Goal: Information Seeking & Learning: Learn about a topic

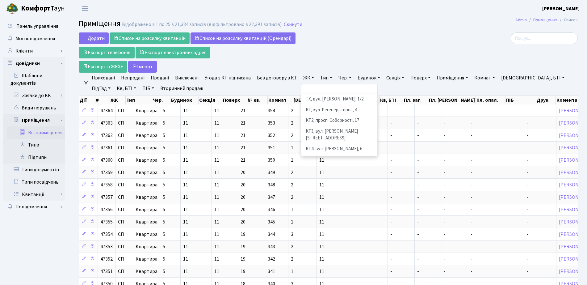
select select
select select "25"
click at [343, 54] on div "Додати Список на розсилку квитанцій Список на розсилку квитанцій (Орендарі) Екс…" at bounding box center [243, 52] width 329 height 40
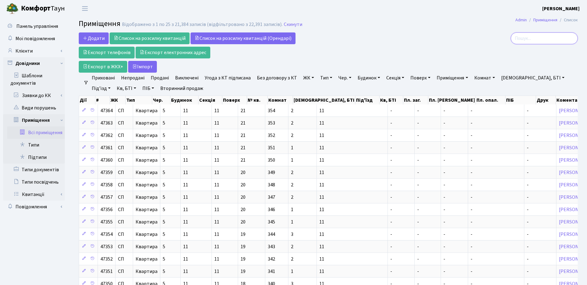
click at [536, 35] on input "search" at bounding box center [543, 38] width 67 height 12
click at [307, 78] on link "ЖК" at bounding box center [309, 78] width 16 height 10
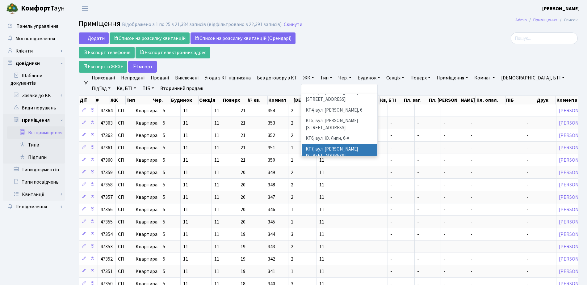
click at [322, 144] on li "КТ7, вул. [PERSON_NAME][STREET_ADDRESS]" at bounding box center [339, 153] width 75 height 18
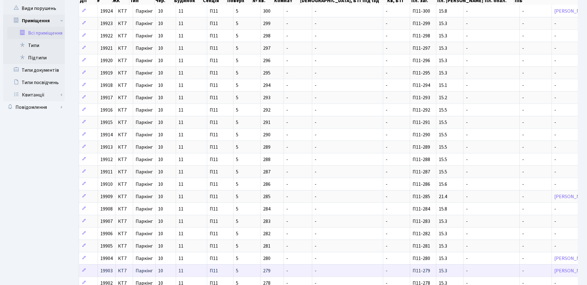
scroll to position [176, 0]
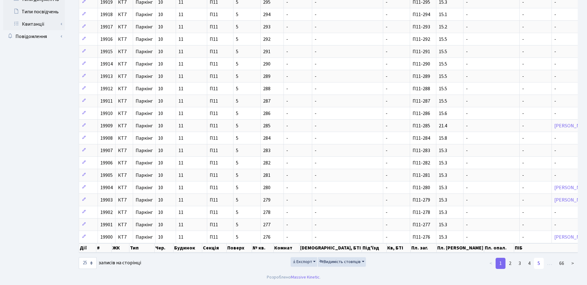
click at [542, 265] on link "5" at bounding box center [539, 262] width 10 height 11
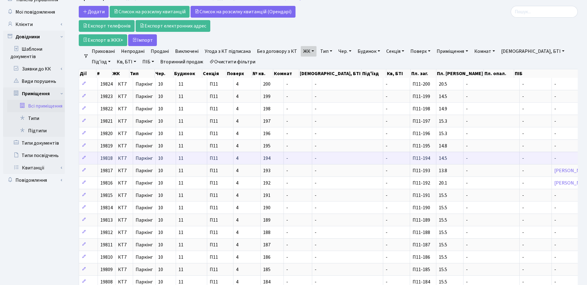
scroll to position [0, 0]
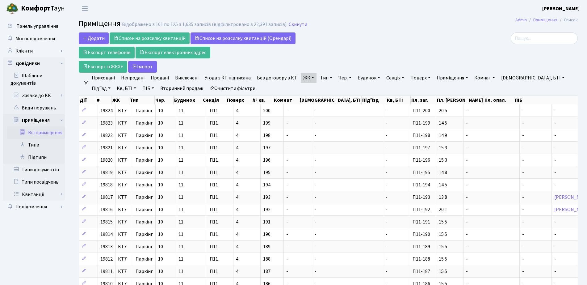
click at [325, 76] on link "Тип" at bounding box center [326, 78] width 17 height 10
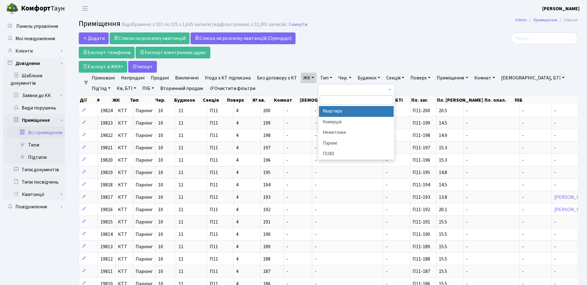
click at [331, 112] on li "Квартира" at bounding box center [356, 111] width 75 height 11
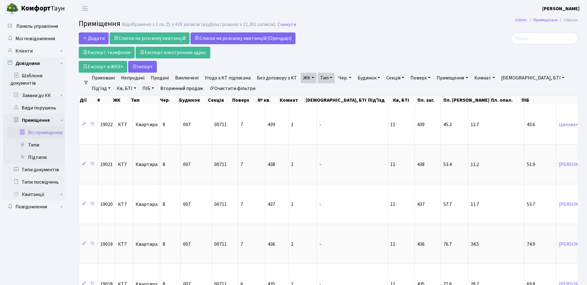
click at [391, 79] on link "Секція" at bounding box center [395, 78] width 23 height 10
click at [402, 86] on input "text" at bounding box center [402, 90] width 36 height 12
type input "00703"
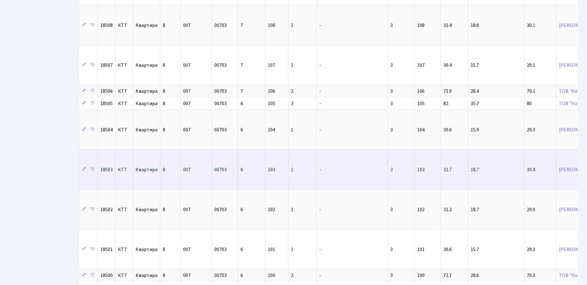
scroll to position [560, 0]
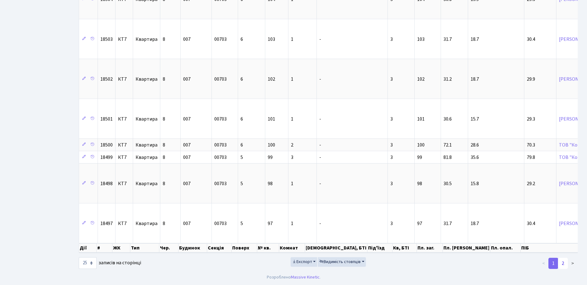
click at [564, 265] on link "2" at bounding box center [563, 262] width 10 height 11
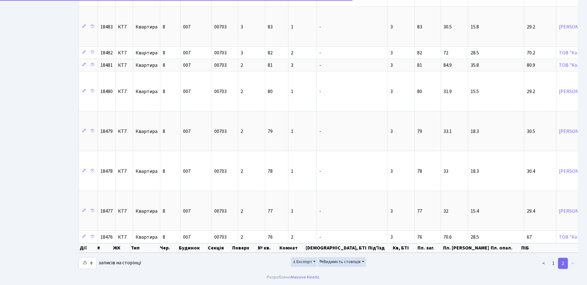
scroll to position [492, 0]
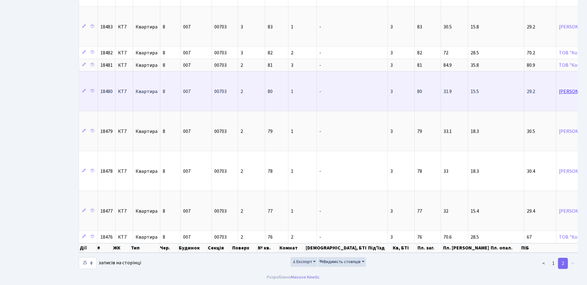
click at [559, 88] on link "Корніяка Юрій Михайлович" at bounding box center [577, 91] width 37 height 7
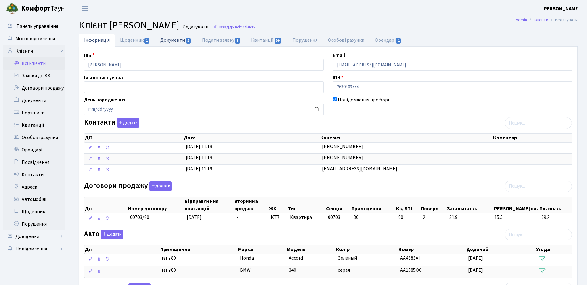
click at [162, 44] on link "Документи 5" at bounding box center [175, 40] width 41 height 13
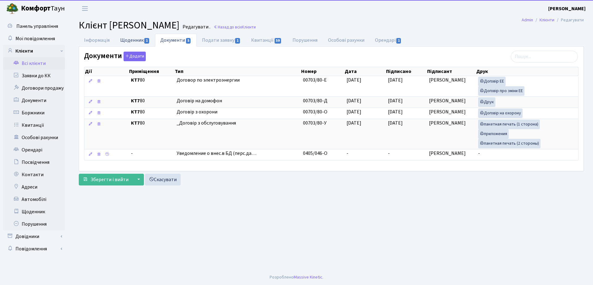
click at [129, 41] on link "Щоденник 1" at bounding box center [135, 40] width 40 height 13
select select "25"
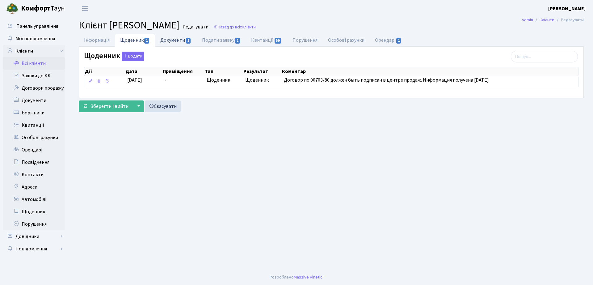
click at [180, 39] on link "Документи 5" at bounding box center [175, 40] width 41 height 13
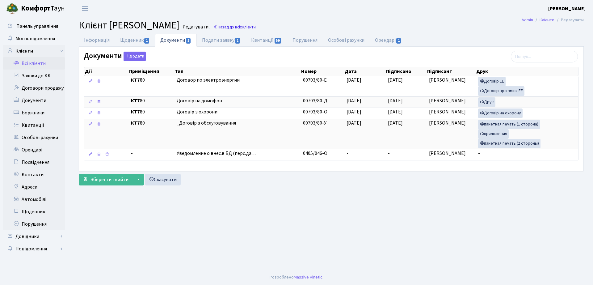
click at [256, 26] on span "Клієнти" at bounding box center [249, 27] width 14 height 6
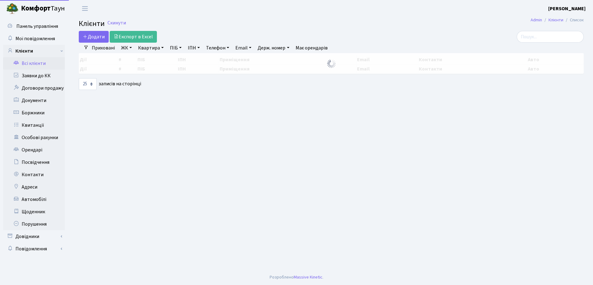
select select "25"
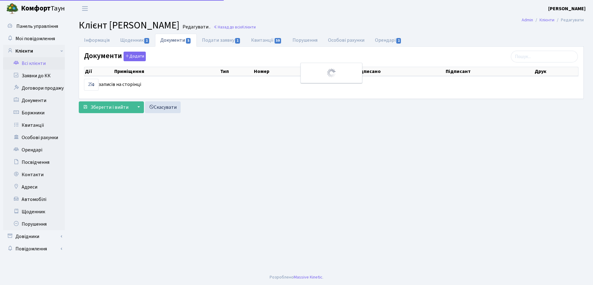
select select "25"
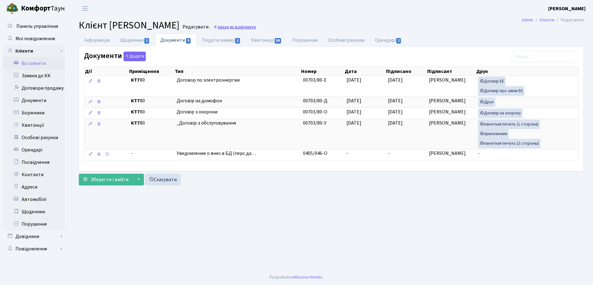
click at [256, 27] on link "Назад до всіх Клієнти" at bounding box center [234, 27] width 42 height 6
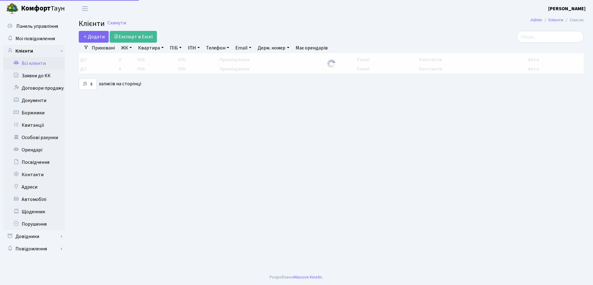
select select "25"
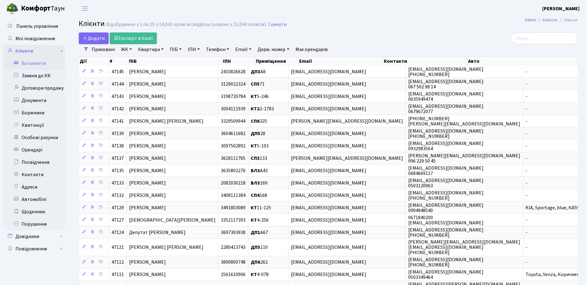
click at [33, 46] on link "Клієнти" at bounding box center [34, 51] width 62 height 12
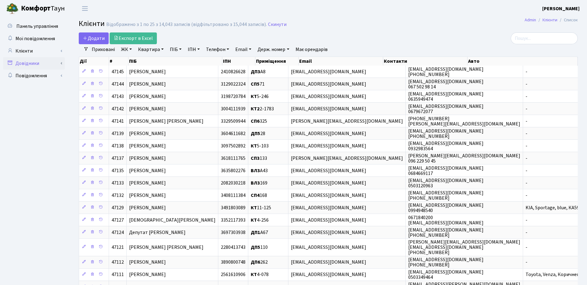
click at [52, 60] on link "Довідники" at bounding box center [34, 63] width 62 height 12
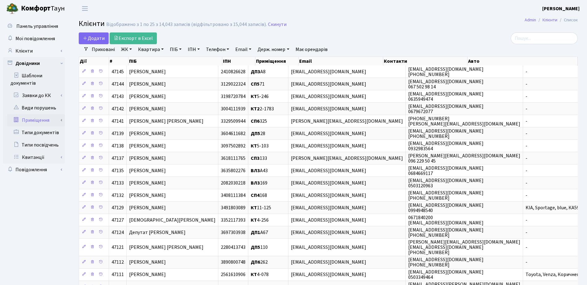
click at [47, 120] on link "Приміщення" at bounding box center [36, 120] width 58 height 12
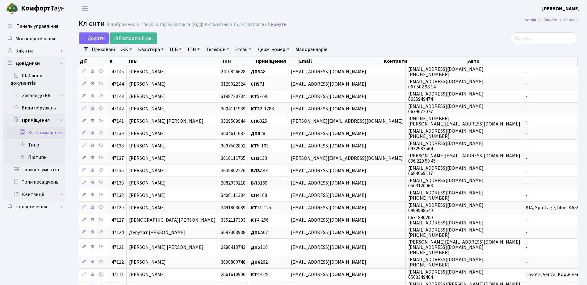
click at [42, 133] on link "Всі приміщення" at bounding box center [36, 132] width 58 height 12
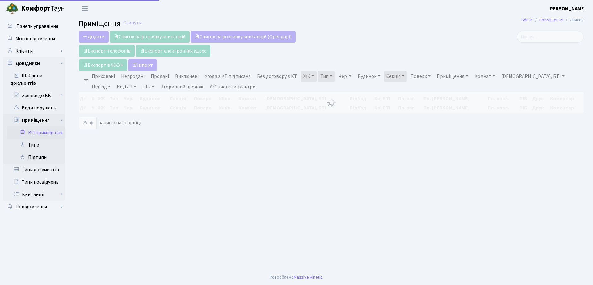
select select "25"
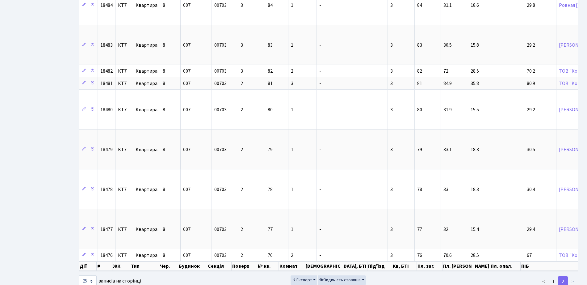
scroll to position [492, 0]
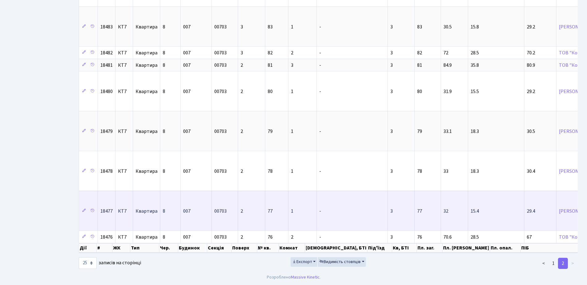
click at [310, 205] on td "1" at bounding box center [302, 210] width 28 height 40
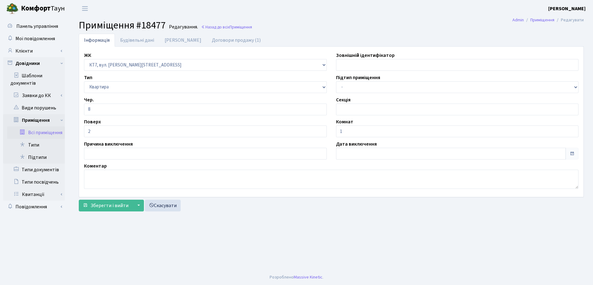
click at [237, 30] on h2 "Приміщення #18477 Редагування. Назад до всіх Приміщення" at bounding box center [331, 25] width 505 height 12
click at [237, 27] on span "Приміщення" at bounding box center [240, 27] width 23 height 6
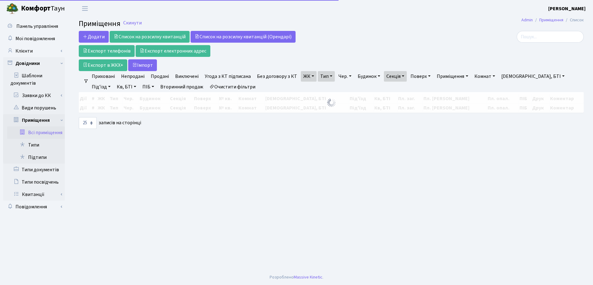
select select "25"
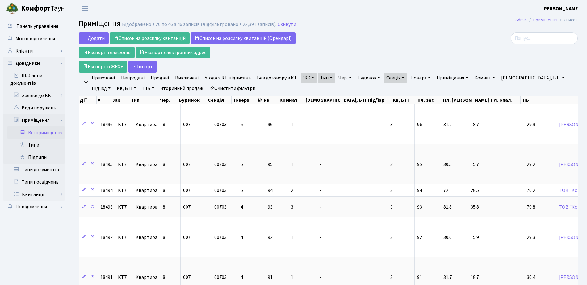
click at [447, 77] on link "Приміщення" at bounding box center [452, 78] width 36 height 10
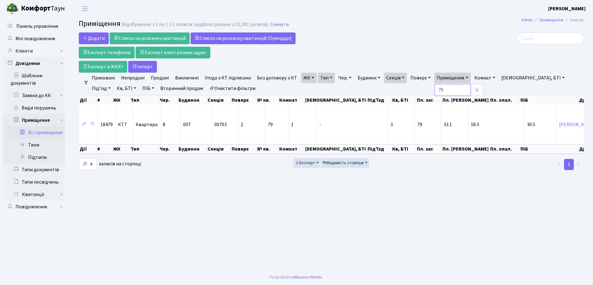
type input "7"
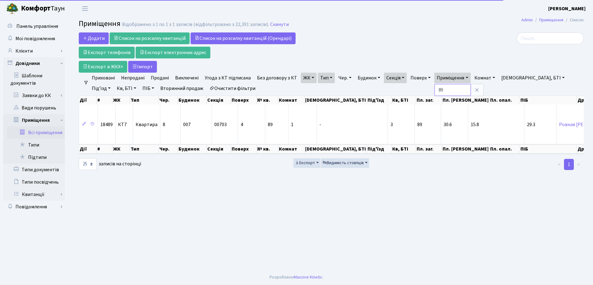
type input "8"
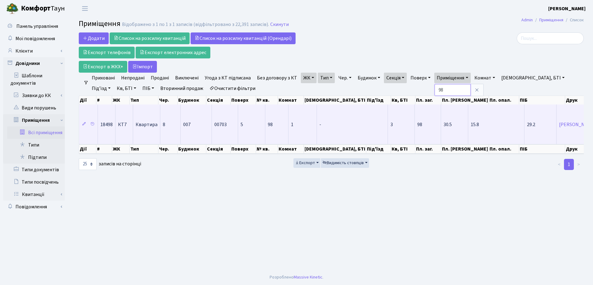
type input "9"
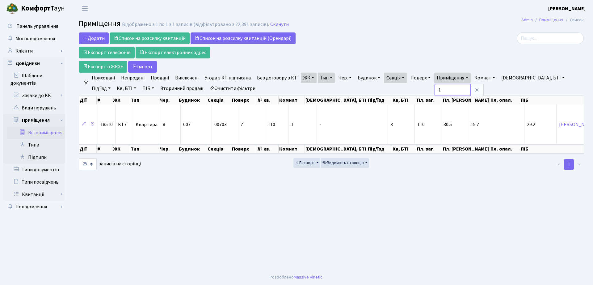
type input "1"
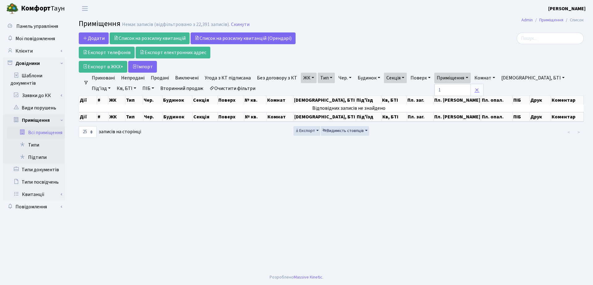
click at [475, 89] on icon at bounding box center [476, 89] width 5 height 5
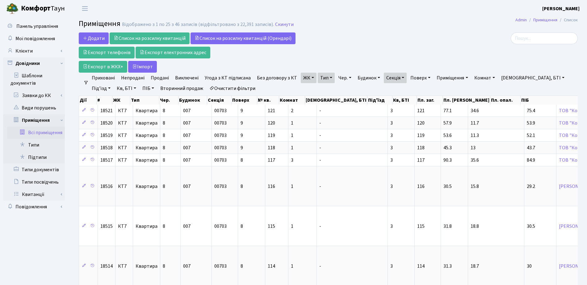
click at [392, 78] on link "Секція" at bounding box center [395, 78] width 23 height 10
click at [398, 92] on input "00703" at bounding box center [402, 90] width 36 height 12
type input "00701"
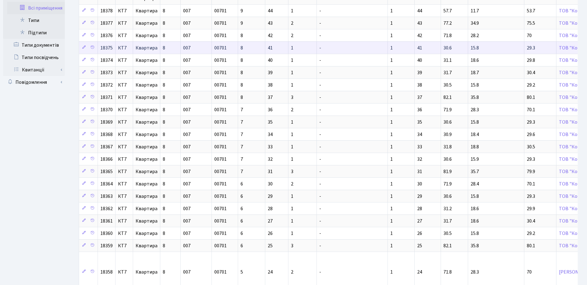
scroll to position [203, 0]
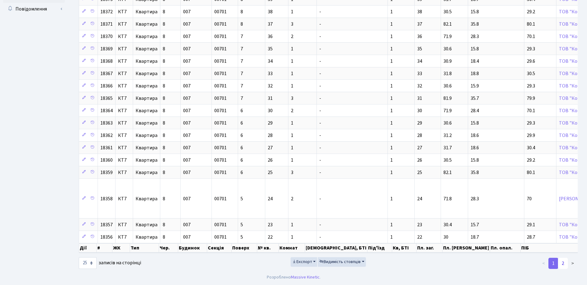
click at [565, 267] on link "2" at bounding box center [563, 262] width 10 height 11
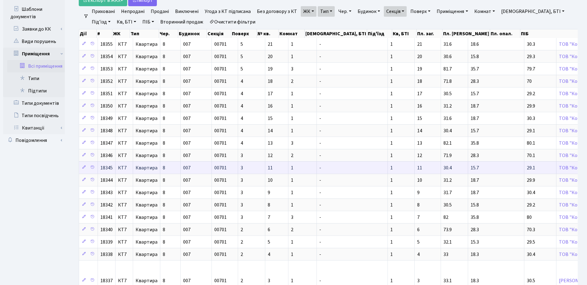
scroll to position [0, 0]
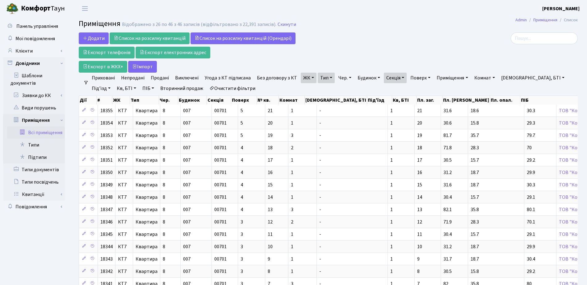
click at [207, 92] on link "Очистити фільтри" at bounding box center [232, 88] width 51 height 10
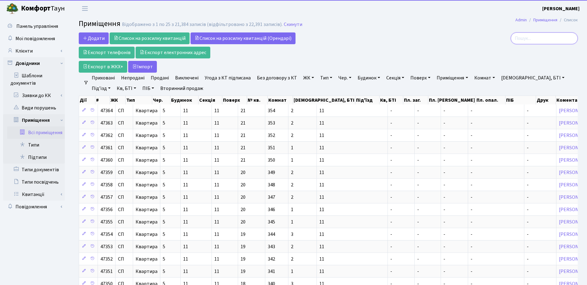
click at [539, 39] on input "search" at bounding box center [543, 38] width 67 height 12
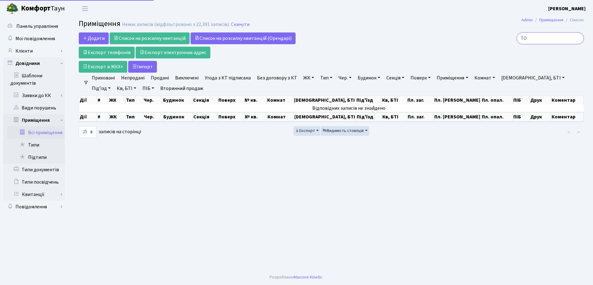
type input "Т"
type input "Р"
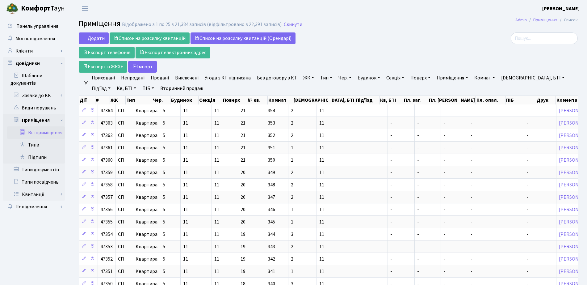
click at [306, 79] on link "ЖК" at bounding box center [309, 78] width 16 height 10
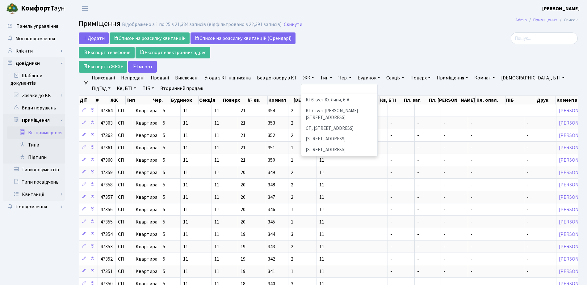
scroll to position [77, 0]
click at [321, 105] on li "КТ7, вул. [PERSON_NAME][STREET_ADDRESS]" at bounding box center [339, 114] width 75 height 18
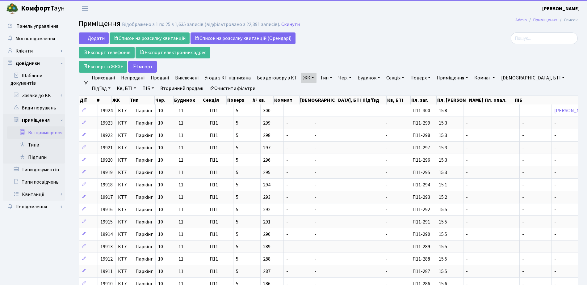
click at [321, 77] on link "Тип" at bounding box center [326, 78] width 17 height 10
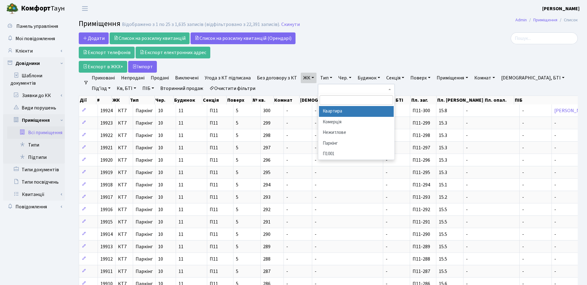
click at [335, 110] on li "Квартира" at bounding box center [356, 111] width 75 height 11
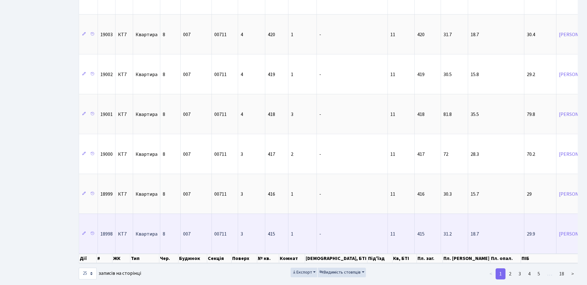
scroll to position [863, 0]
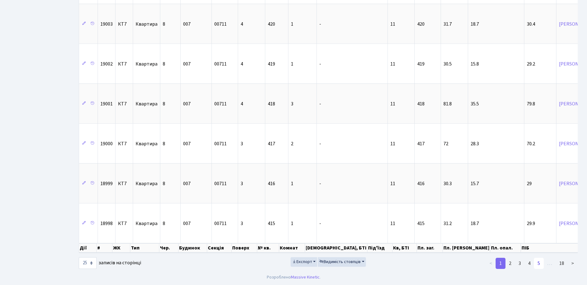
click at [537, 265] on link "5" at bounding box center [539, 262] width 10 height 11
click at [563, 264] on link "18" at bounding box center [561, 262] width 12 height 11
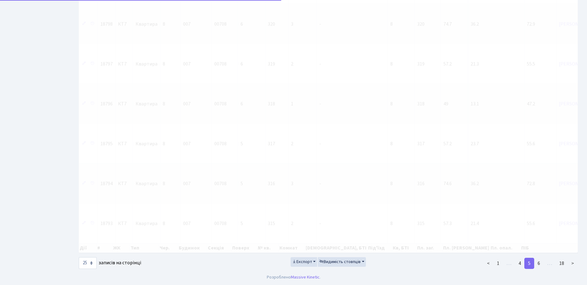
scroll to position [95, 0]
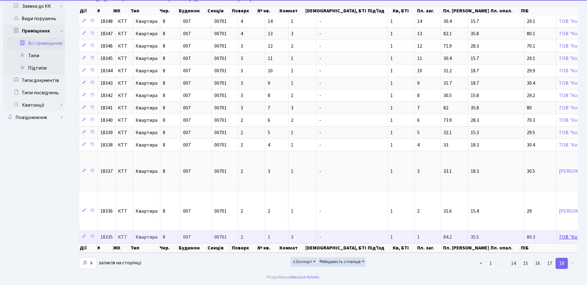
click at [559, 233] on link "ТОВ "Комфорт-[PERSON_NAME]"" at bounding box center [596, 236] width 74 height 7
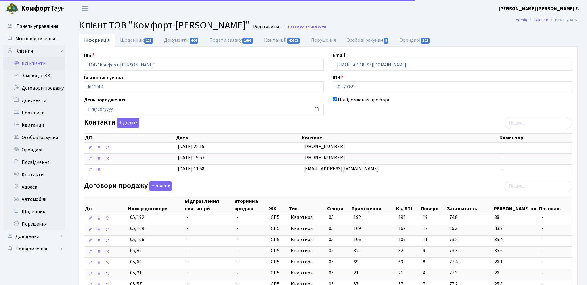
select select "25"
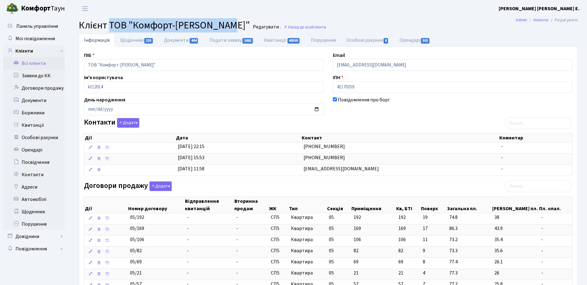
drag, startPoint x: 110, startPoint y: 24, endPoint x: 222, endPoint y: 24, distance: 111.7
click at [222, 24] on span "Клієнт ТОВ "Комфорт-Таун Ріелт"" at bounding box center [164, 25] width 171 height 14
copy span "ТОВ "Комфорт-[PERSON_NAME]""
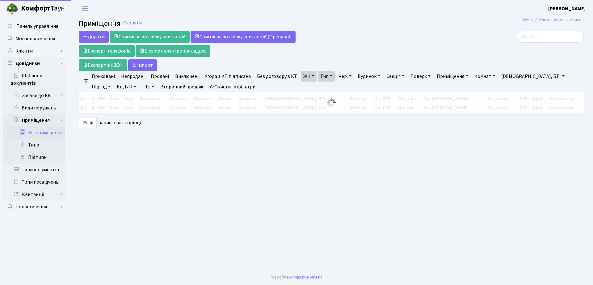
select select "25"
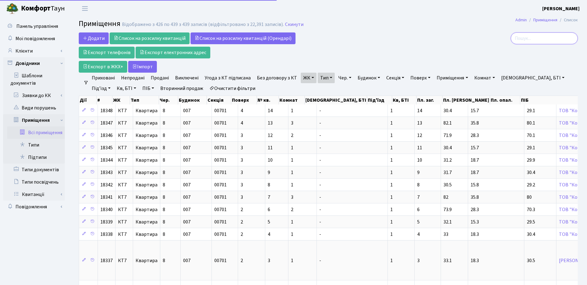
click at [540, 39] on input "search" at bounding box center [543, 38] width 67 height 12
click at [220, 88] on link "Очистити фільтри" at bounding box center [232, 88] width 51 height 10
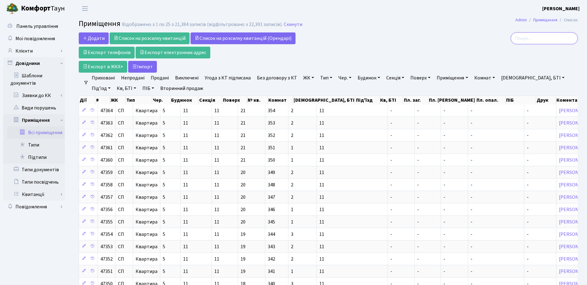
paste input "ТОВ "Комфорт-[PERSON_NAME]""
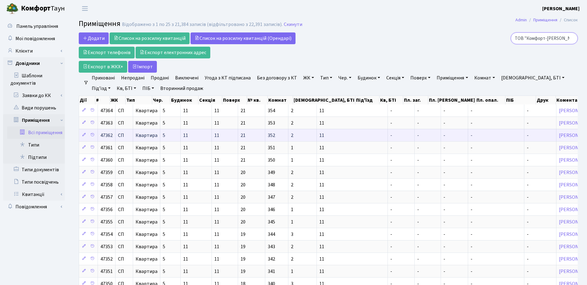
scroll to position [0, 5]
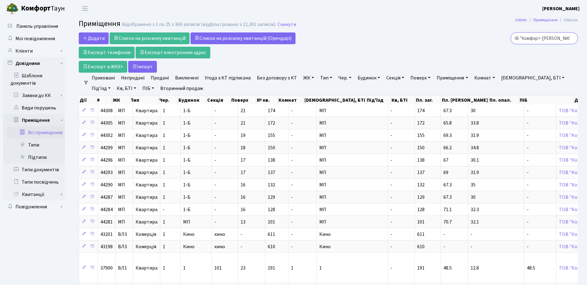
type input "ТОВ "Комфорт-[PERSON_NAME]""
click at [417, 59] on div "ТОВ "Комфорт-[PERSON_NAME]"" at bounding box center [497, 52] width 169 height 40
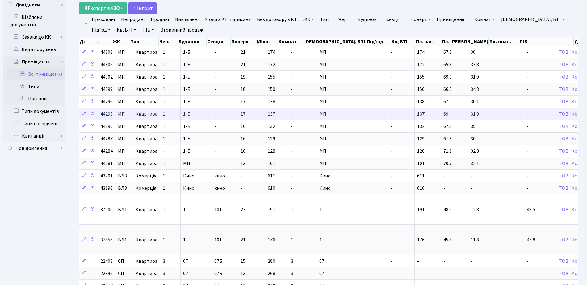
scroll to position [0, 0]
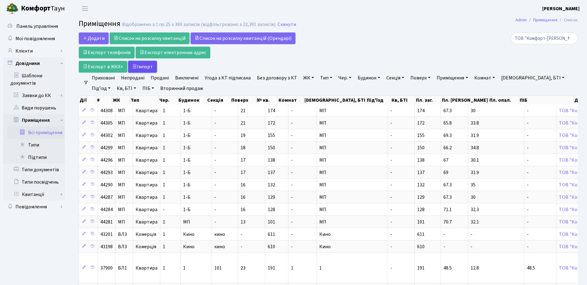
click at [147, 66] on button "Iмпорт" at bounding box center [142, 67] width 29 height 12
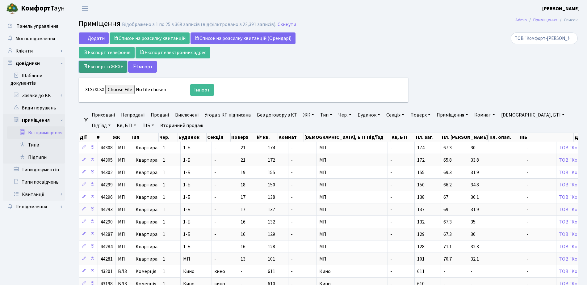
click at [107, 66] on link "Експорт в ЖКХ+" at bounding box center [103, 67] width 48 height 12
click at [140, 67] on button "Iмпорт" at bounding box center [142, 67] width 29 height 12
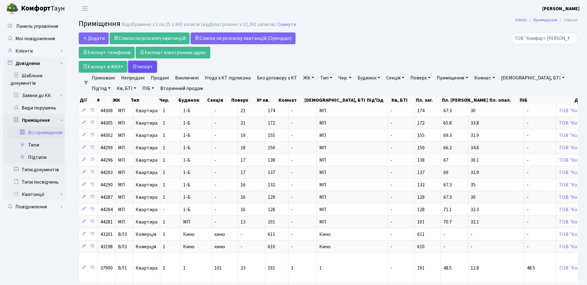
click at [143, 65] on button "Iмпорт" at bounding box center [142, 67] width 29 height 12
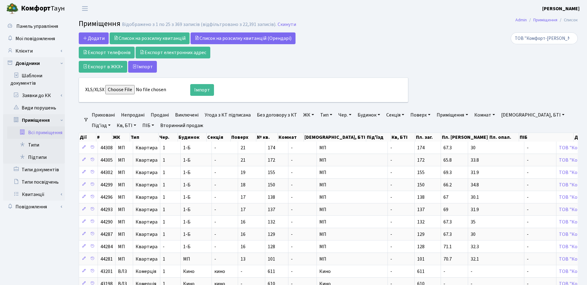
click at [118, 90] on input "XLS/XLSX" at bounding box center [147, 89] width 84 height 9
click at [244, 69] on div "Додати Список на розсилку квитанцій Список на розсилку квитанцій (Орендарі) Екс…" at bounding box center [243, 67] width 329 height 70
click at [115, 66] on link "Експорт в ЖКХ+" at bounding box center [103, 67] width 48 height 12
drag, startPoint x: 194, startPoint y: 90, endPoint x: 382, endPoint y: 58, distance: 191.0
click at [381, 64] on div "Додати Список на розсилку квитанцій Список на розсилку квитанцій (Орендарі) Екс…" at bounding box center [243, 67] width 329 height 70
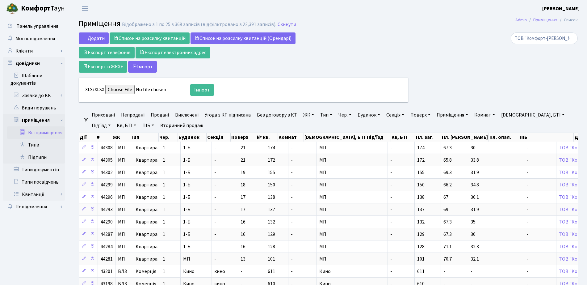
click at [382, 58] on div "Додати Список на розсилку квитанцій Список на розсилку квитанцій (Орендарі) Екс…" at bounding box center [243, 67] width 329 height 70
click at [206, 93] on button "Iмпорт" at bounding box center [202, 90] width 24 height 12
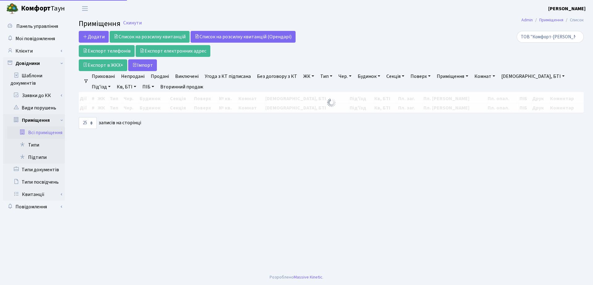
select select "25"
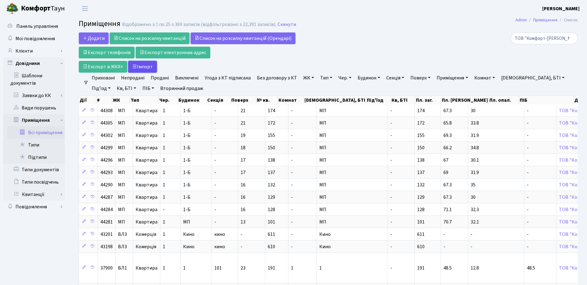
click at [147, 68] on button "Iмпорт" at bounding box center [142, 67] width 29 height 12
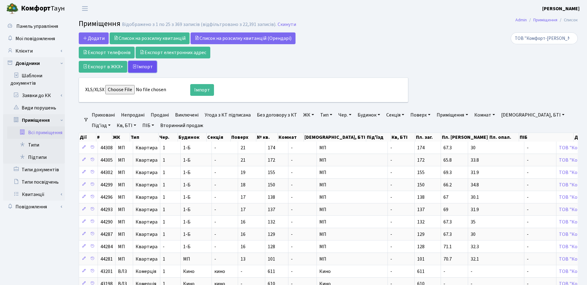
click at [144, 68] on button "Iмпорт" at bounding box center [142, 67] width 29 height 12
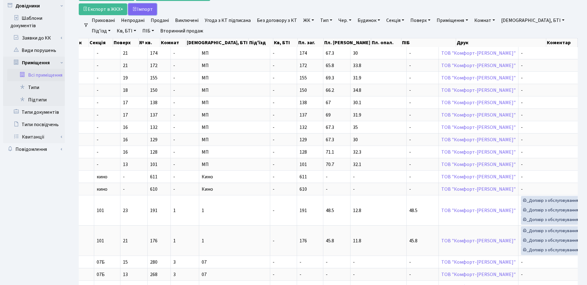
scroll to position [212, 0]
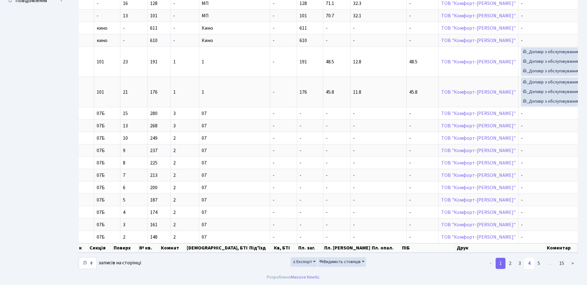
click at [531, 265] on link "4" at bounding box center [529, 262] width 10 height 11
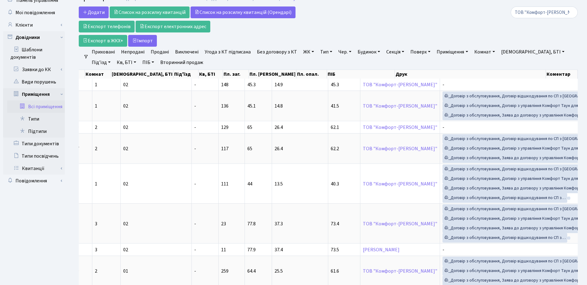
scroll to position [0, 0]
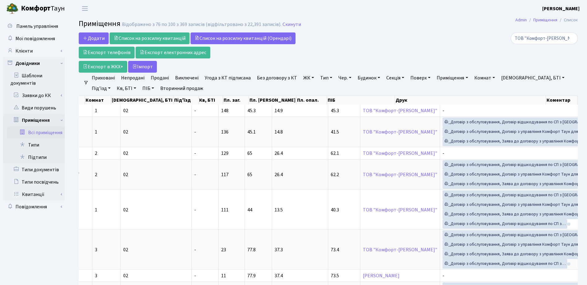
drag, startPoint x: 447, startPoint y: 280, endPoint x: 357, endPoint y: 36, distance: 259.7
click at [398, 44] on div "Додати Список на розсилку квитанцій Список на розсилку квитанцій (Орендарі) Екс…" at bounding box center [243, 52] width 329 height 40
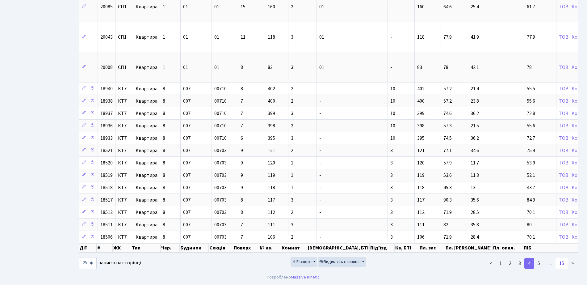
click at [563, 265] on link "15" at bounding box center [561, 262] width 12 height 11
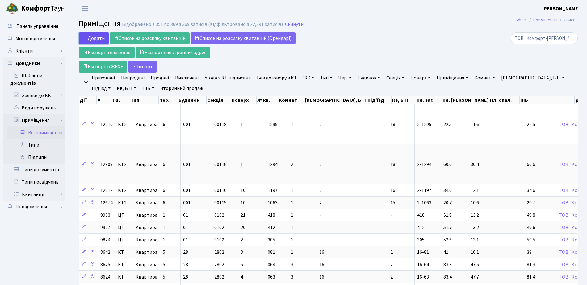
click at [90, 38] on span "Додати" at bounding box center [94, 38] width 22 height 7
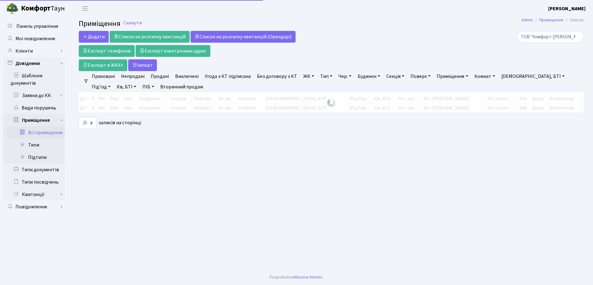
select select "25"
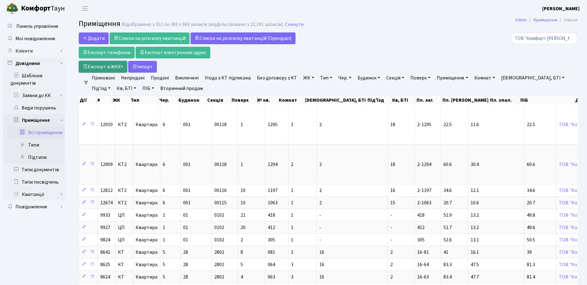
click at [96, 69] on link "Експорт в ЖКХ+" at bounding box center [103, 67] width 48 height 12
click at [303, 78] on link "ЖК" at bounding box center [309, 78] width 16 height 10
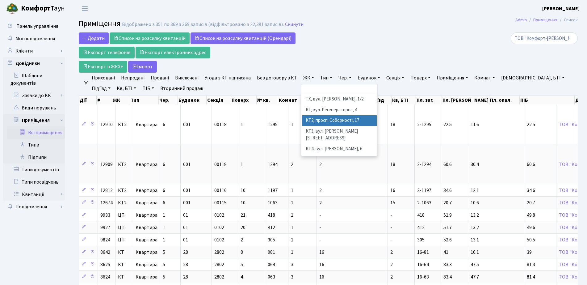
scroll to position [39, 0]
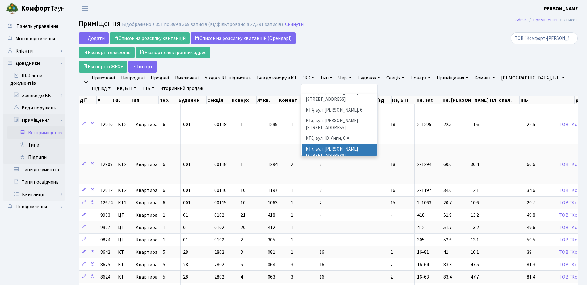
click at [316, 144] on li "КТ7, вул. [PERSON_NAME][STREET_ADDRESS]" at bounding box center [339, 153] width 75 height 18
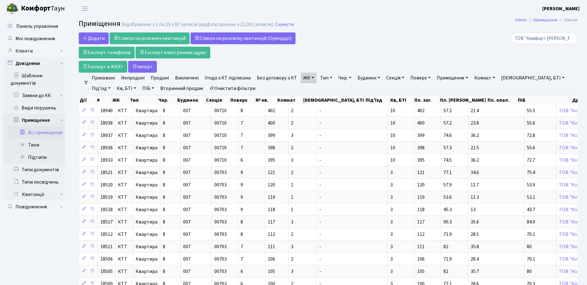
click at [439, 78] on link "Приміщення" at bounding box center [452, 78] width 36 height 10
type input "117"
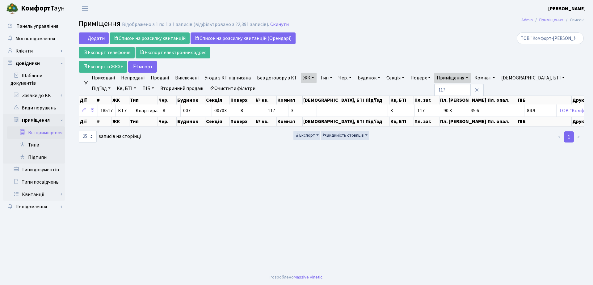
click at [207, 89] on link "Очистити фільтри" at bounding box center [232, 88] width 51 height 10
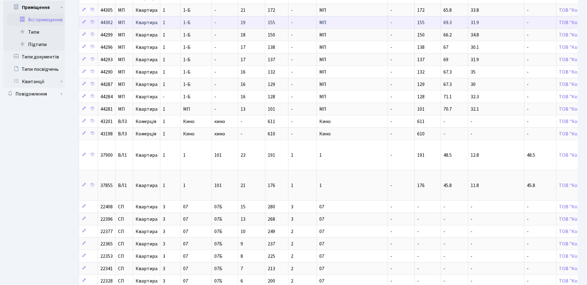
scroll to position [212, 0]
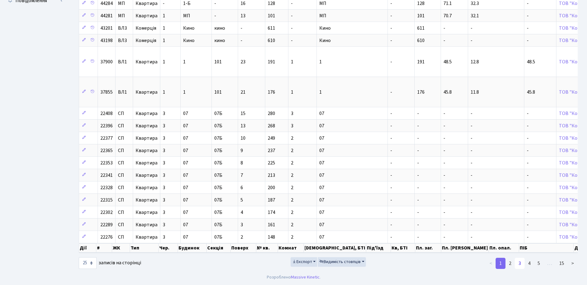
click at [523, 261] on link "3" at bounding box center [520, 262] width 10 height 11
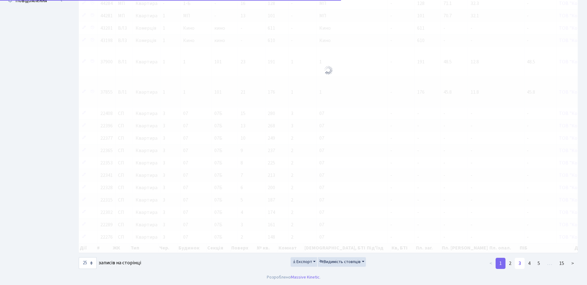
scroll to position [552, 0]
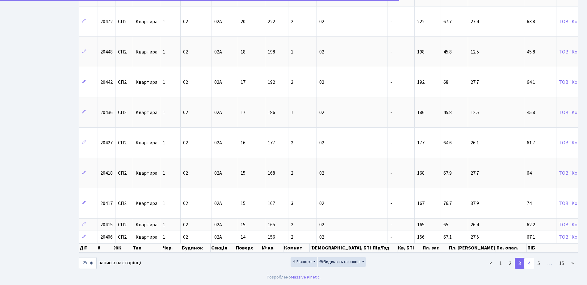
click at [532, 267] on link "4" at bounding box center [529, 262] width 10 height 11
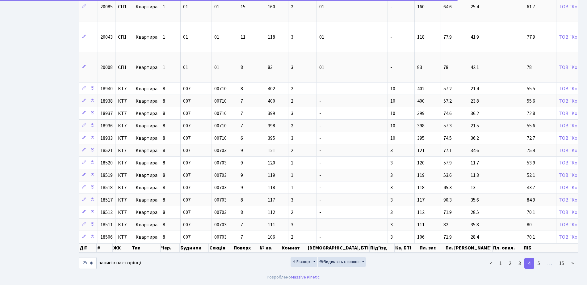
scroll to position [356, 0]
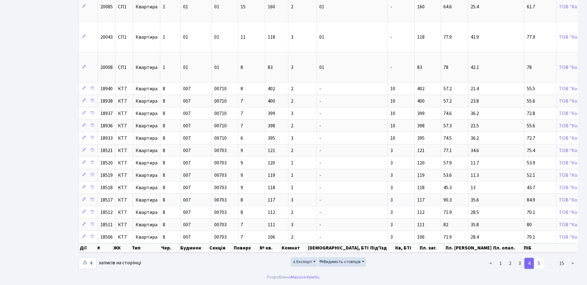
click at [541, 265] on link "5" at bounding box center [539, 262] width 10 height 11
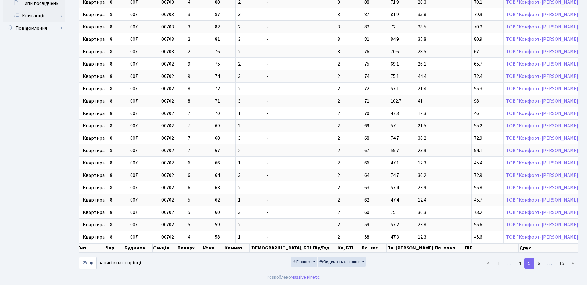
scroll to position [0, 66]
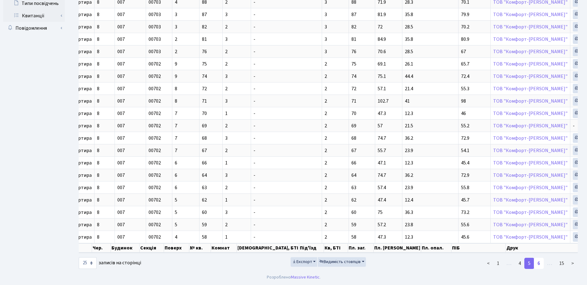
click at [541, 267] on link "6" at bounding box center [539, 262] width 10 height 11
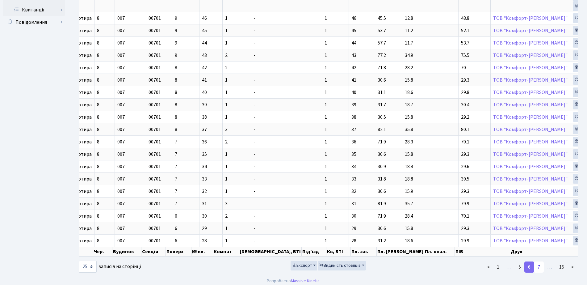
click at [540, 272] on link "7" at bounding box center [539, 266] width 10 height 11
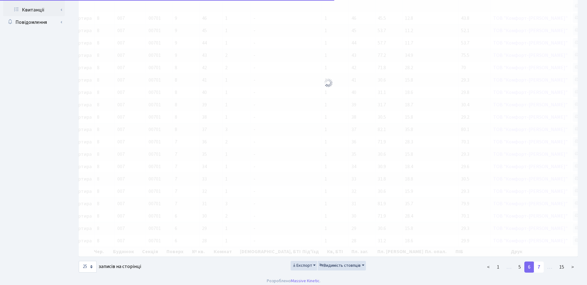
scroll to position [176, 0]
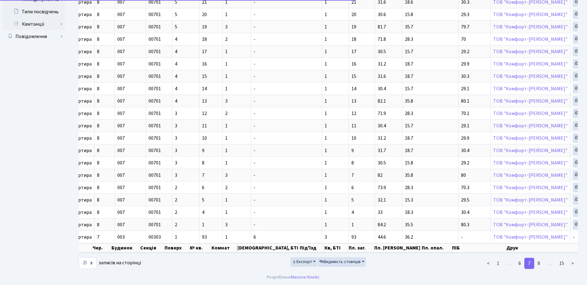
click at [540, 273] on footer "Розроблено Massive Kinetic ." at bounding box center [293, 276] width 587 height 15
click at [539, 265] on link "8" at bounding box center [539, 262] width 10 height 11
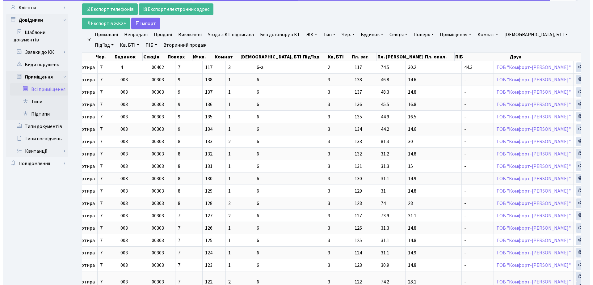
scroll to position [0, 0]
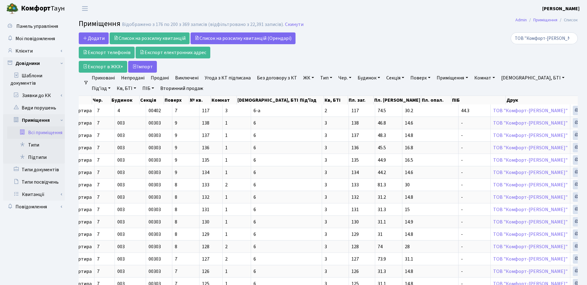
click at [398, 77] on link "Секція" at bounding box center [395, 78] width 23 height 10
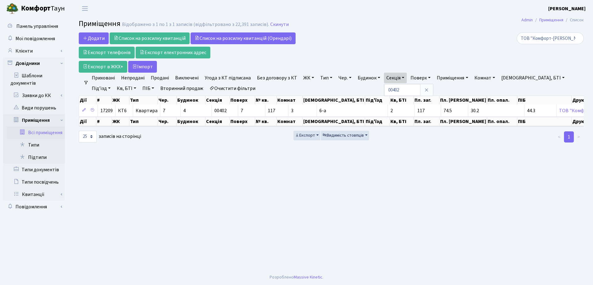
click at [315, 69] on div "Додати Список на розсилку квитанцій Список на розсилку квитанцій (Орендарі) Екс…" at bounding box center [245, 52] width 333 height 40
click at [307, 76] on link "ЖК" at bounding box center [309, 78] width 16 height 10
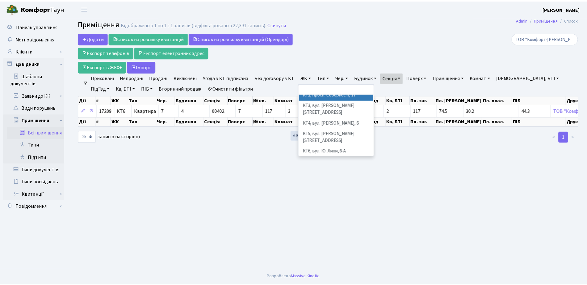
scroll to position [39, 0]
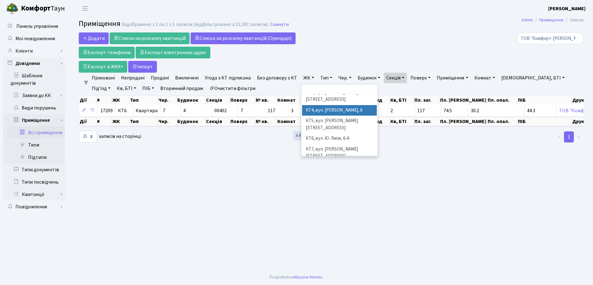
click at [403, 79] on link "Секція" at bounding box center [395, 78] width 23 height 10
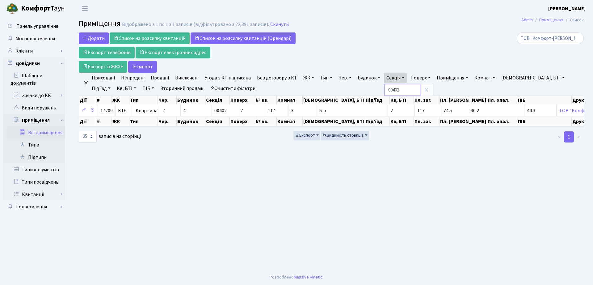
click at [409, 90] on input "00402" at bounding box center [402, 90] width 36 height 12
type input "00302"
click at [310, 75] on link "ЖК" at bounding box center [309, 78] width 16 height 10
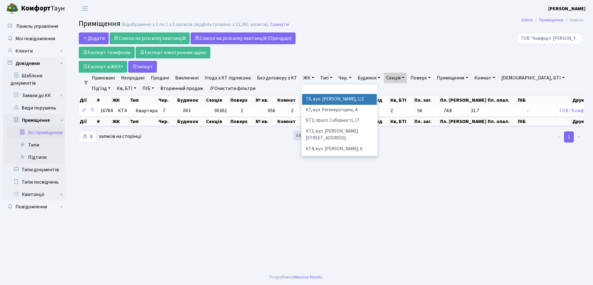
click at [315, 219] on main "Admin Приміщення Список Приміщення Відображено з 1 по 1 з 1 записів (відфільтро…" at bounding box center [330, 143] width 523 height 252
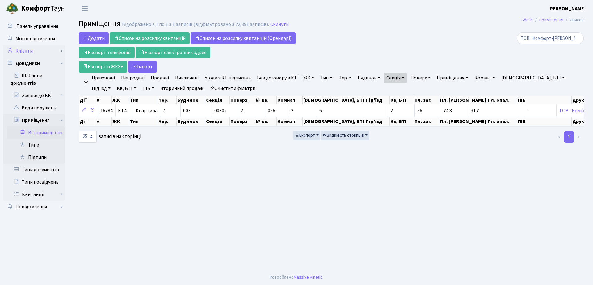
click at [31, 49] on link "Клієнти" at bounding box center [34, 51] width 62 height 12
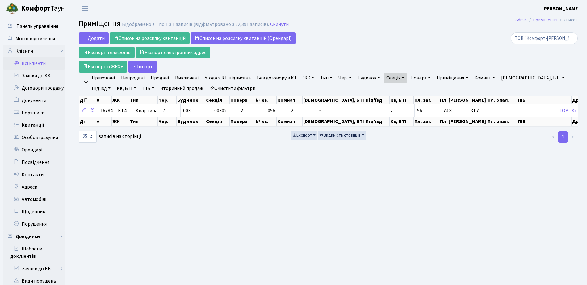
click at [37, 65] on link "Всі клієнти" at bounding box center [34, 63] width 62 height 12
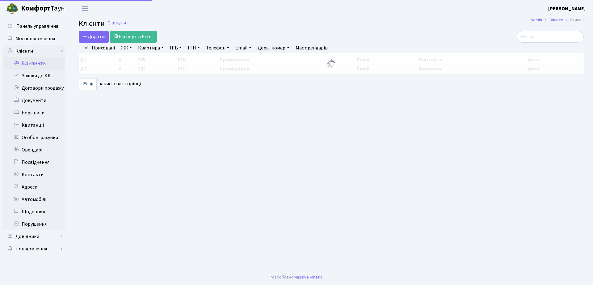
select select "25"
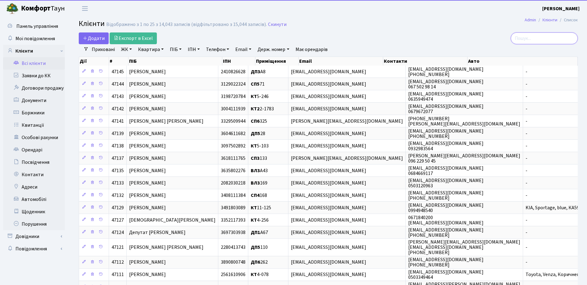
click at [545, 39] on input "search" at bounding box center [543, 38] width 67 height 12
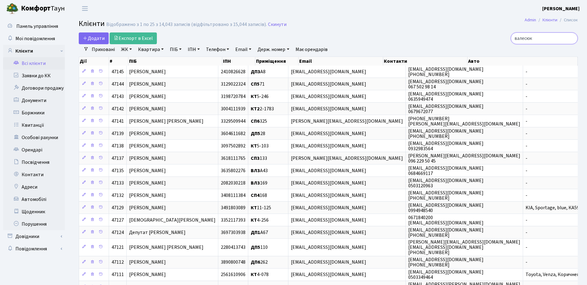
type input "валесюк"
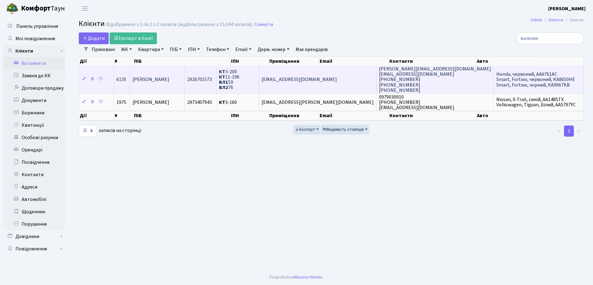
click at [212, 79] on span "2926701573" at bounding box center [199, 79] width 25 height 7
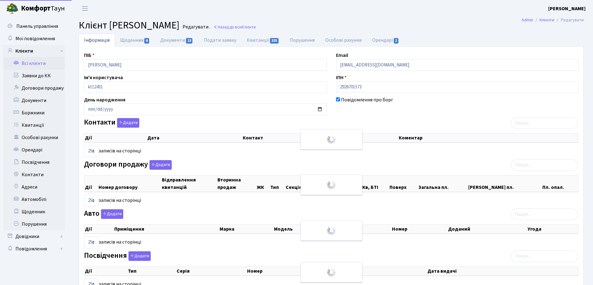
select select "25"
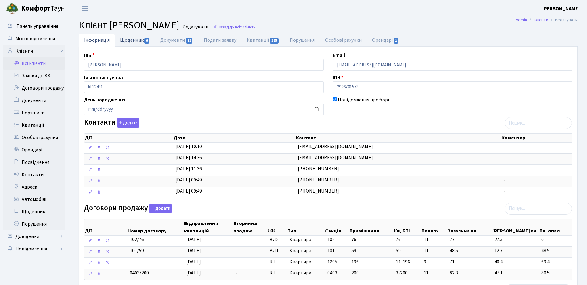
click at [119, 39] on link "Щоденник 6" at bounding box center [135, 40] width 40 height 13
select select "25"
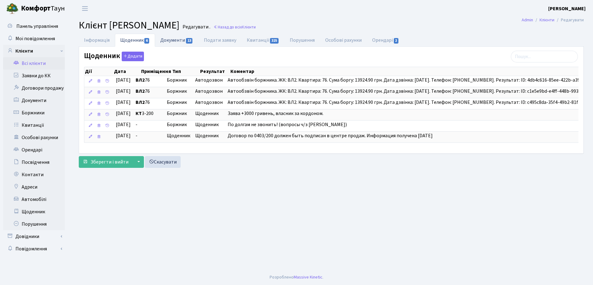
click at [178, 37] on link "Документи 13" at bounding box center [176, 40] width 43 height 13
select select "25"
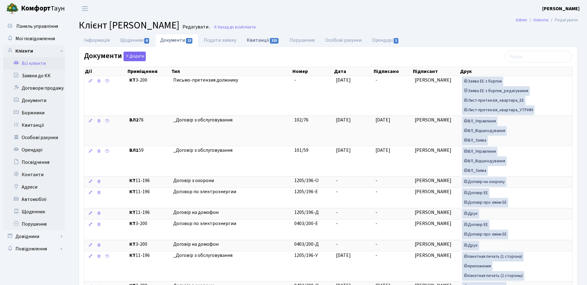
click at [262, 43] on link "Квитанції 325" at bounding box center [262, 40] width 43 height 13
select select "25"
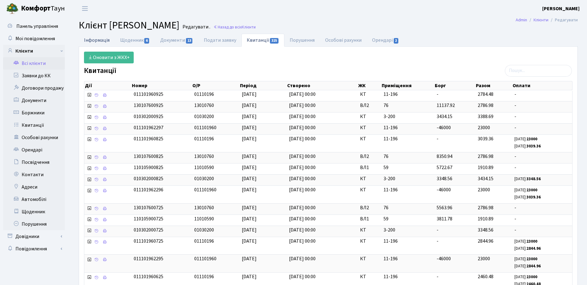
click at [91, 41] on link "Інформація" at bounding box center [97, 40] width 36 height 13
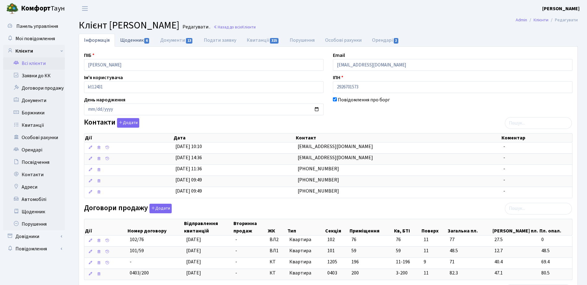
click at [137, 44] on link "Щоденник 6" at bounding box center [135, 40] width 40 height 13
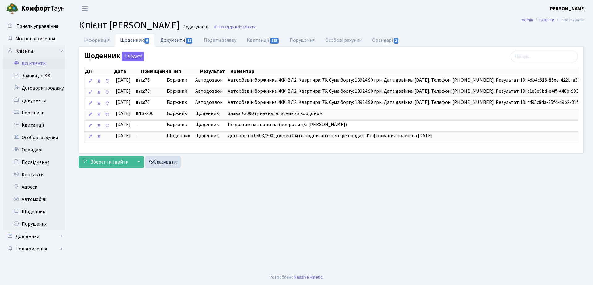
click at [188, 38] on span "13" at bounding box center [189, 41] width 7 height 6
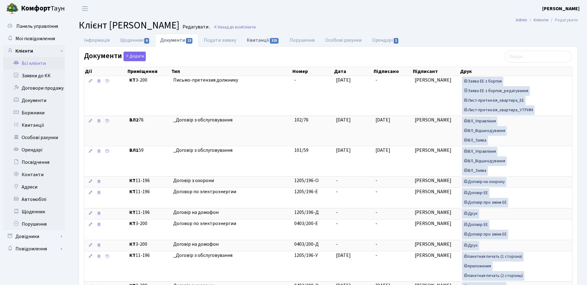
click at [261, 43] on link "Квитанції 325" at bounding box center [262, 40] width 43 height 13
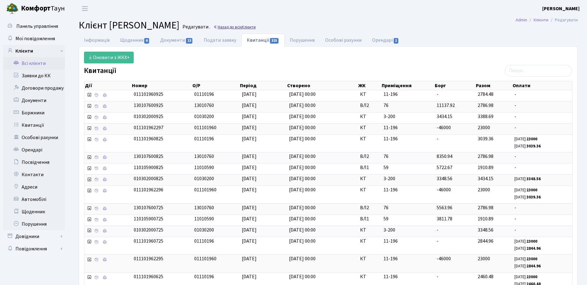
click at [256, 27] on link "Назад до всіх Клієнти" at bounding box center [234, 27] width 42 height 6
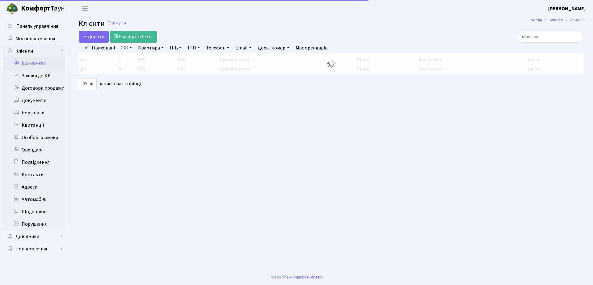
select select "25"
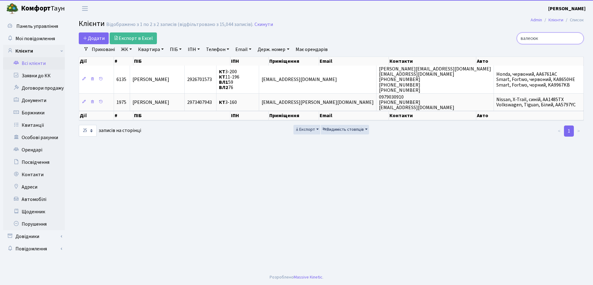
drag, startPoint x: 556, startPoint y: 40, endPoint x: 428, endPoint y: 31, distance: 128.1
click at [433, 37] on div "валесюк" at bounding box center [502, 38] width 162 height 12
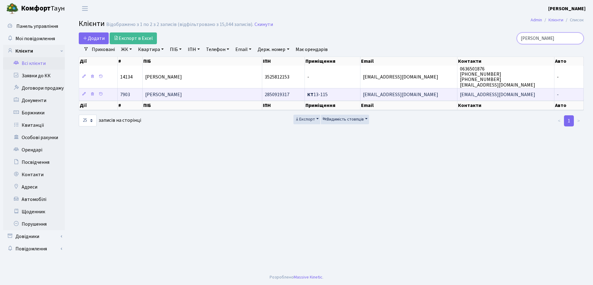
type input "[PERSON_NAME]"
click at [182, 94] on span "[PERSON_NAME]" at bounding box center [163, 94] width 37 height 7
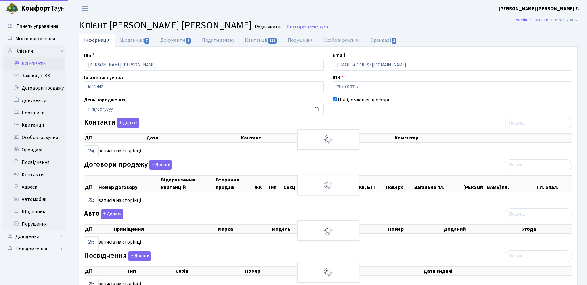
select select "25"
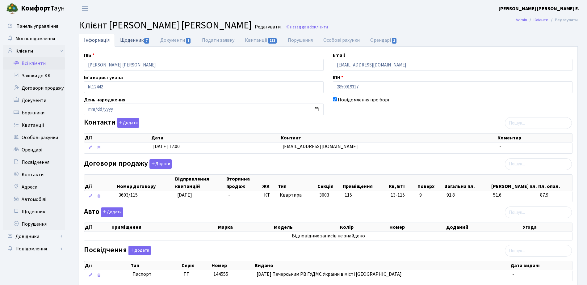
click at [130, 43] on link "Щоденник 7" at bounding box center [135, 40] width 40 height 13
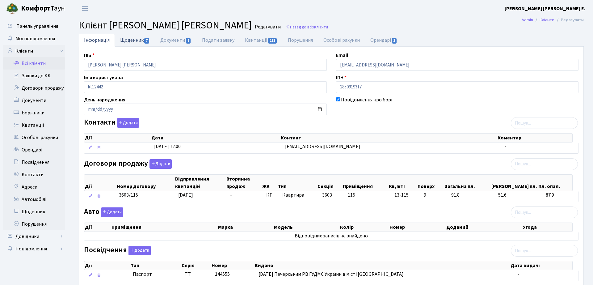
select select "25"
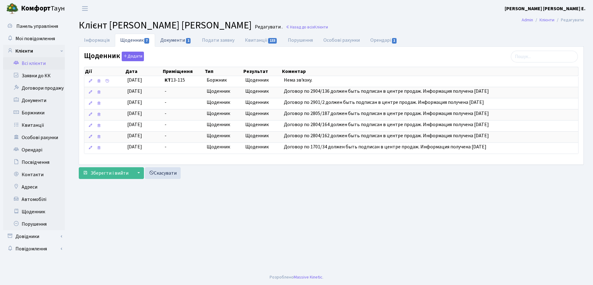
click at [185, 39] on link "Документи 1" at bounding box center [175, 40] width 41 height 13
select select "25"
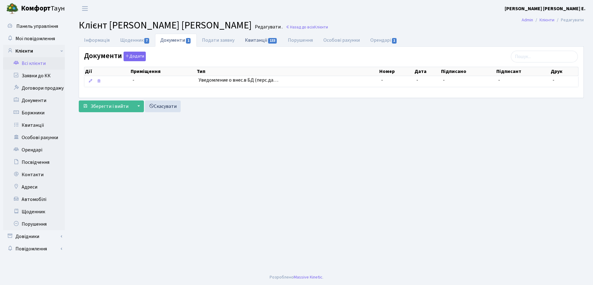
click at [266, 45] on link "Квитанції 133" at bounding box center [261, 40] width 43 height 13
select select "25"
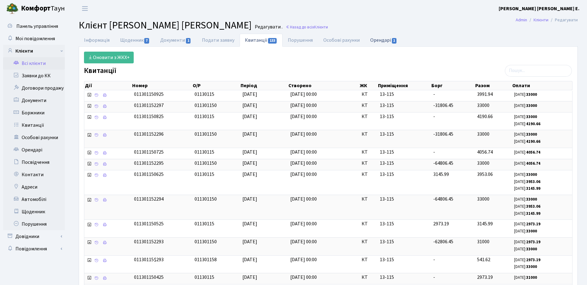
click at [377, 34] on link "Орендарі 1" at bounding box center [383, 40] width 37 height 13
select select "25"
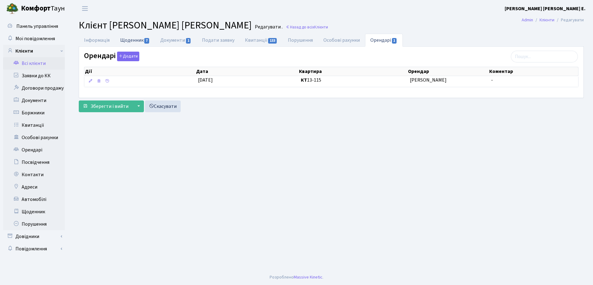
click at [142, 37] on link "Щоденник 7" at bounding box center [135, 40] width 40 height 13
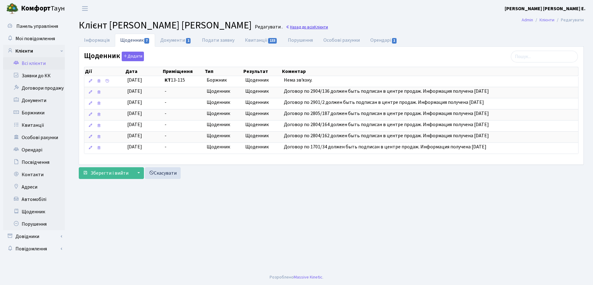
click at [328, 27] on span "Клієнти" at bounding box center [321, 27] width 14 height 6
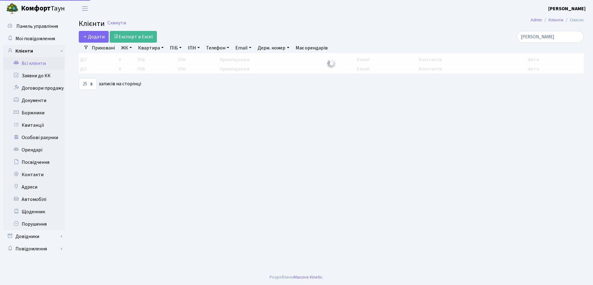
select select "25"
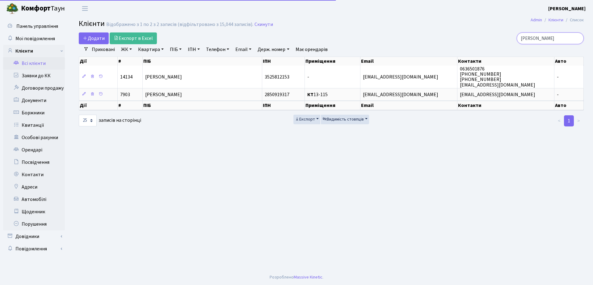
drag, startPoint x: 558, startPoint y: 38, endPoint x: 402, endPoint y: 54, distance: 157.0
click at [403, 55] on div "Додати Експорт в Excel [PERSON_NAME] Фільтри Приховані ЖК ТХ, вул. [PERSON_NAME…" at bounding box center [331, 79] width 514 height 94
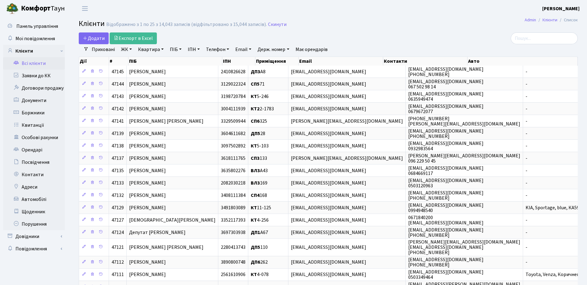
click at [26, 64] on link "Всі клієнти" at bounding box center [34, 63] width 62 height 12
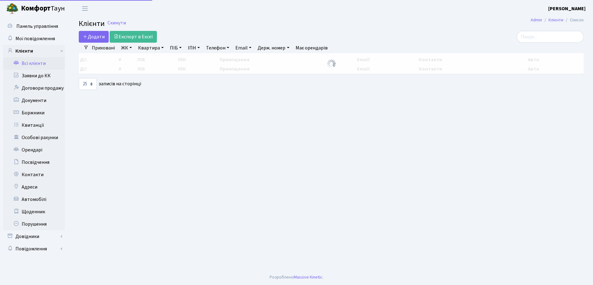
select select "25"
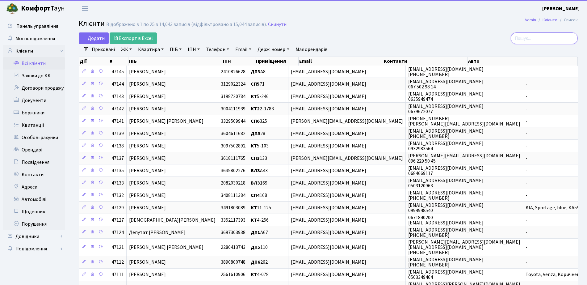
click at [545, 37] on input "search" at bounding box center [543, 38] width 67 height 12
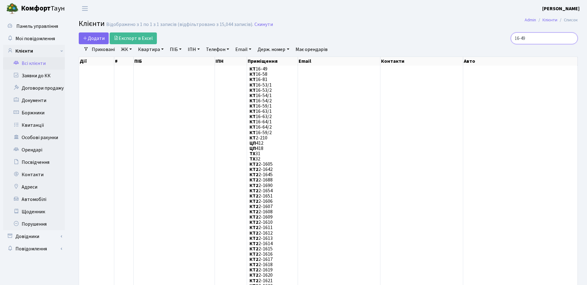
drag, startPoint x: 548, startPoint y: 35, endPoint x: 455, endPoint y: 29, distance: 93.4
type input "[PERSON_NAME]"
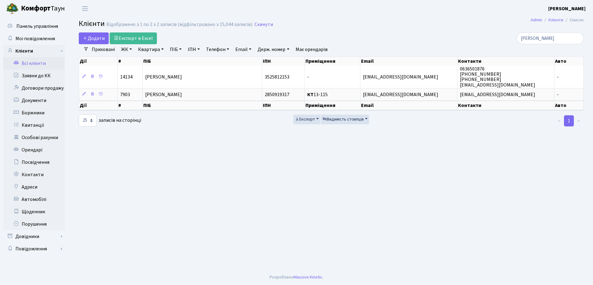
click at [25, 59] on link "Всі клієнти" at bounding box center [34, 63] width 62 height 12
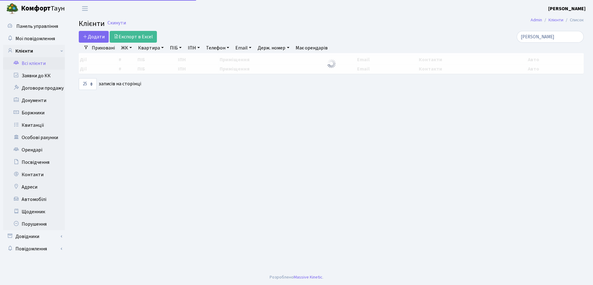
select select "25"
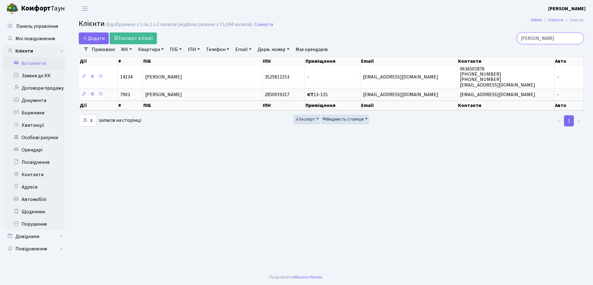
drag, startPoint x: 563, startPoint y: 37, endPoint x: 491, endPoint y: 38, distance: 72.2
click at [491, 38] on div "[PERSON_NAME]" at bounding box center [502, 38] width 162 height 12
drag, startPoint x: 538, startPoint y: 38, endPoint x: 262, endPoint y: 169, distance: 305.4
click at [262, 169] on main "Admin Клієнти Список Клієнти Відображено з 1 по 2 з 2 записів (відфільтровано з…" at bounding box center [330, 143] width 523 height 252
drag, startPoint x: 555, startPoint y: 39, endPoint x: 452, endPoint y: 32, distance: 103.3
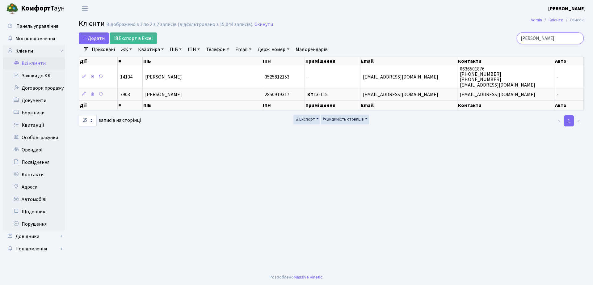
click at [452, 32] on div "[PERSON_NAME]" at bounding box center [502, 38] width 162 height 12
type input "16-58"
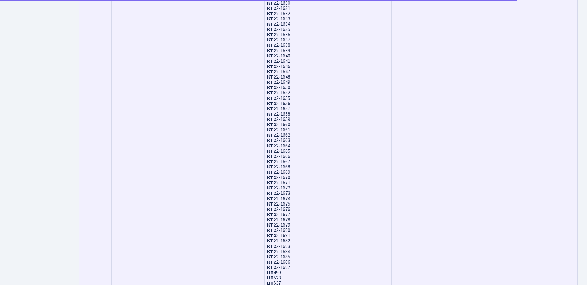
scroll to position [424, 0]
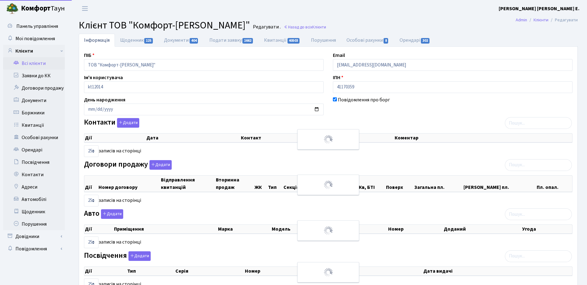
select select "25"
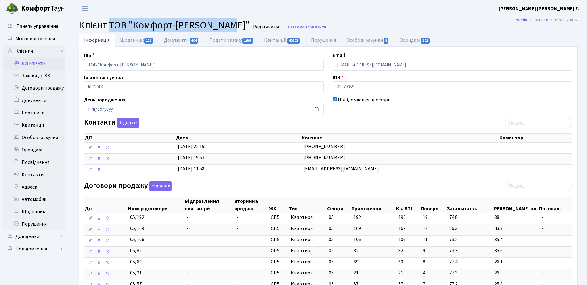
drag, startPoint x: 109, startPoint y: 24, endPoint x: 222, endPoint y: 22, distance: 112.4
click at [222, 22] on span "Клієнт ТОВ "Комфорт-Таун Ріелт"" at bounding box center [164, 25] width 171 height 14
copy span "ТОВ "Комфорт-[PERSON_NAME]""
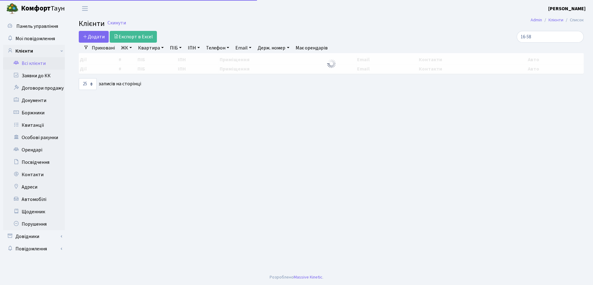
select select "25"
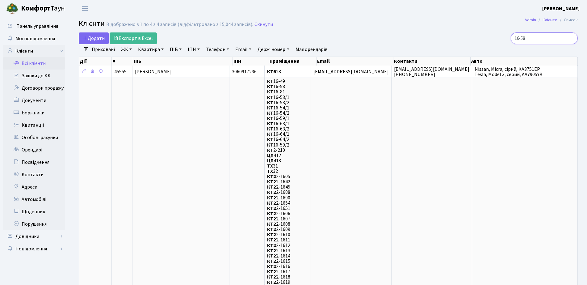
drag, startPoint x: 544, startPoint y: 39, endPoint x: 518, endPoint y: 35, distance: 26.6
click at [463, 34] on div "16-58" at bounding box center [497, 38] width 160 height 12
paste input "ТОВ "Комфорт-[PERSON_NAME]""
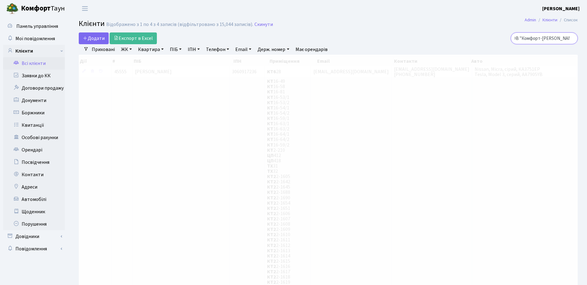
type input "ТОВ "Комфорт-[PERSON_NAME]""
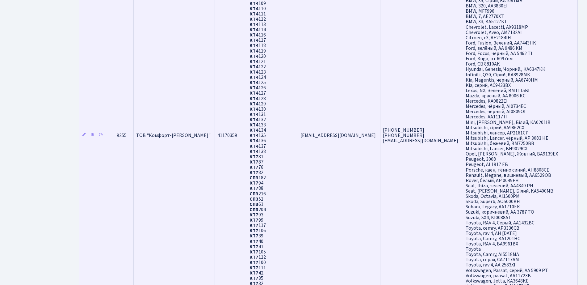
scroll to position [0, 0]
click at [228, 177] on td "41170359" at bounding box center [231, 135] width 32 height 1950
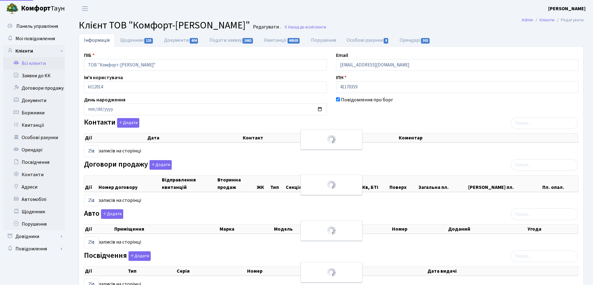
select select "25"
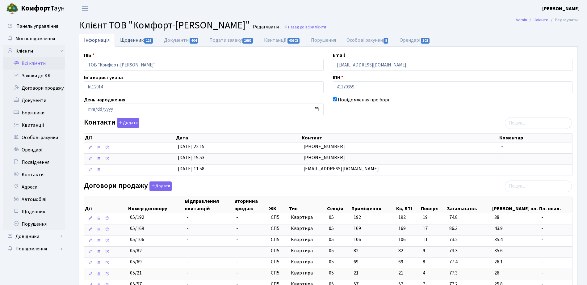
click at [129, 41] on link "Щоденник 125" at bounding box center [137, 40] width 44 height 13
select select "25"
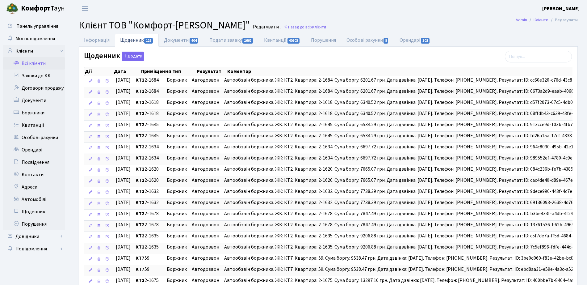
click at [186, 31] on span "Клієнт ТОВ "Комфорт-Таун Ріелт"" at bounding box center [164, 25] width 171 height 14
click at [187, 41] on link "Документи 404" at bounding box center [181, 40] width 45 height 13
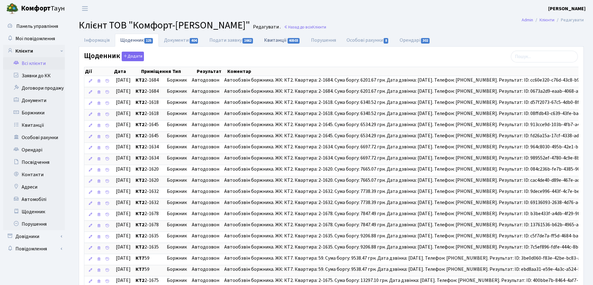
select select "25"
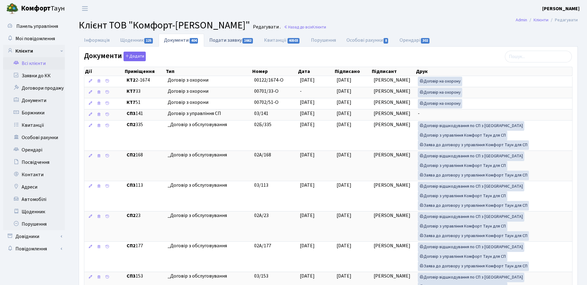
click at [221, 40] on link "Подати заявку 1662" at bounding box center [231, 40] width 55 height 13
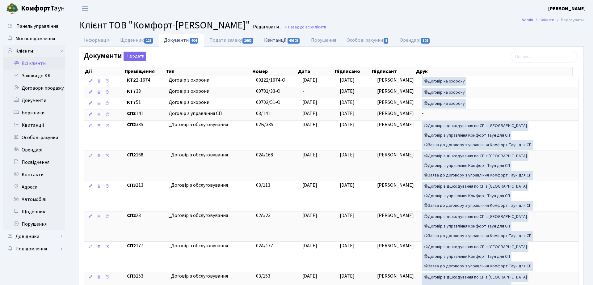
select select "25"
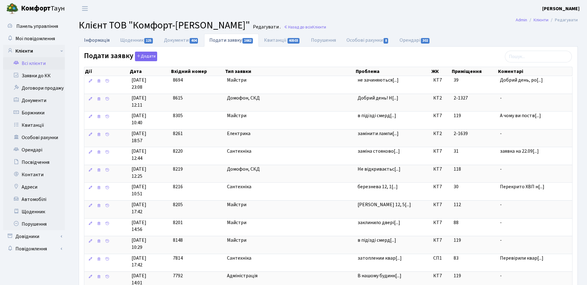
click at [101, 36] on link "Інформація" at bounding box center [97, 40] width 36 height 13
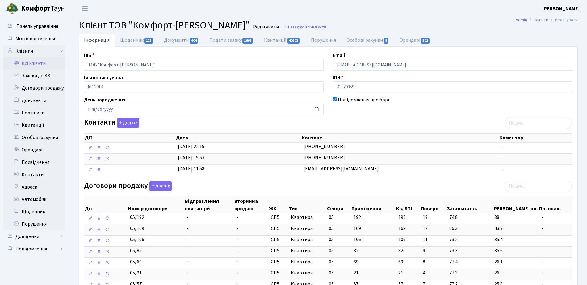
click at [471, 209] on th "Загальна пл." at bounding box center [468, 205] width 45 height 16
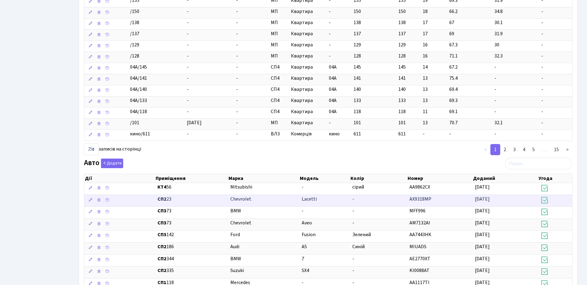
scroll to position [347, 0]
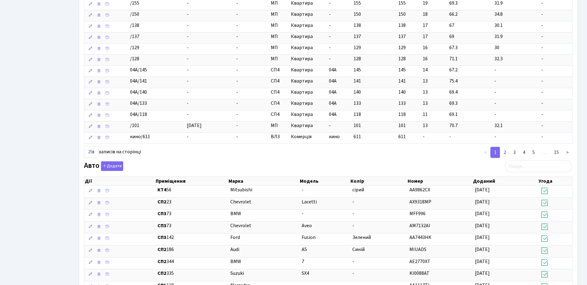
click at [506, 154] on link "2" at bounding box center [505, 152] width 10 height 11
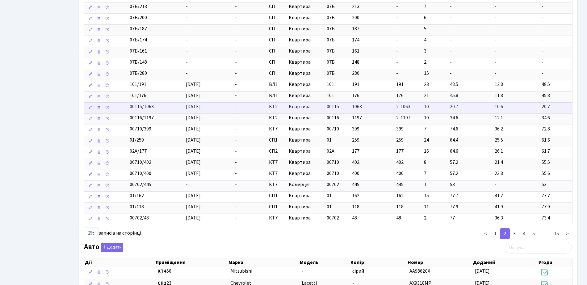
scroll to position [270, 0]
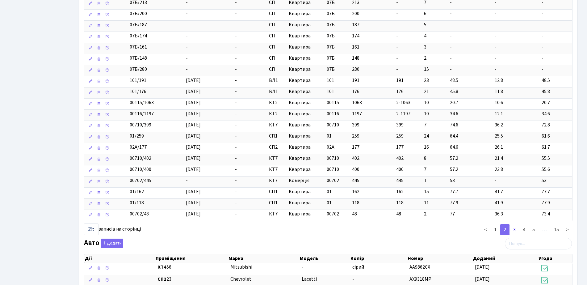
click at [513, 229] on link "3" at bounding box center [514, 229] width 10 height 11
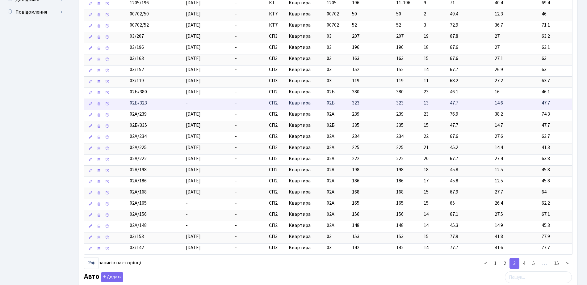
scroll to position [347, 0]
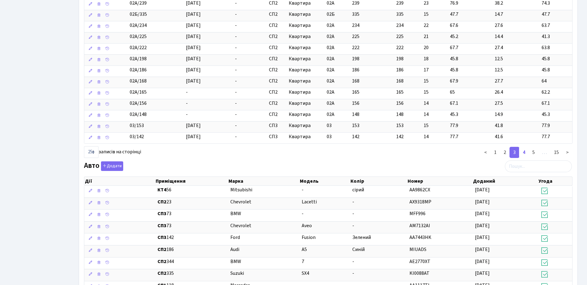
click at [523, 153] on link "4" at bounding box center [524, 152] width 10 height 11
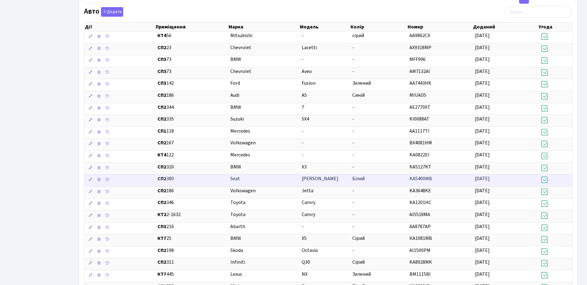
scroll to position [386, 0]
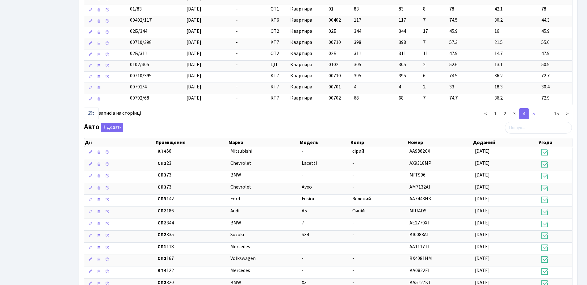
click at [534, 114] on link "5" at bounding box center [533, 113] width 10 height 11
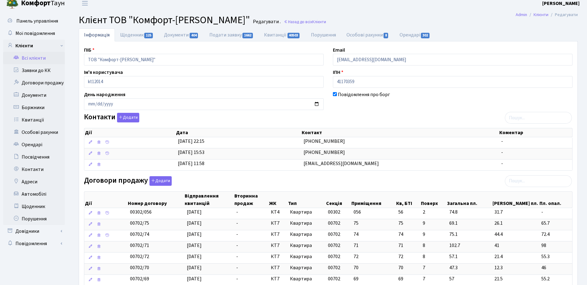
scroll to position [0, 0]
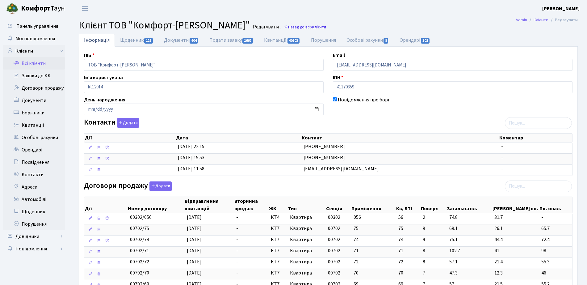
click at [284, 30] on link "Назад до всіх Клієнти" at bounding box center [305, 27] width 42 height 6
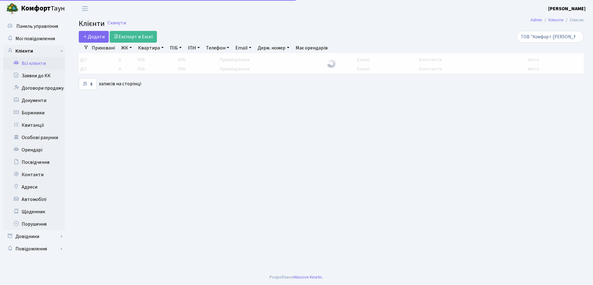
select select "25"
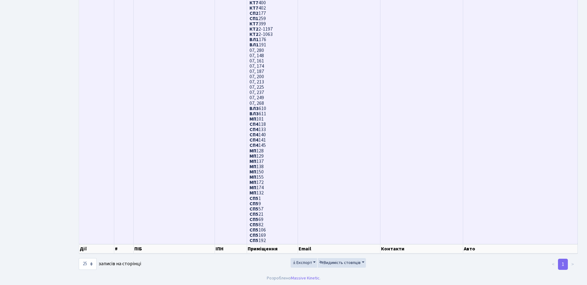
scroll to position [1773, 0]
